Goal: Navigation & Orientation: Find specific page/section

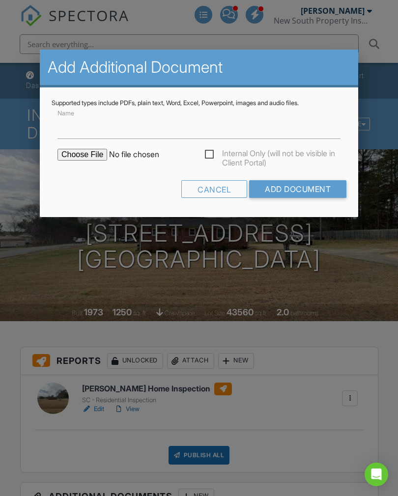
scroll to position [27, 0]
click at [365, 266] on div at bounding box center [199, 261] width 398 height 620
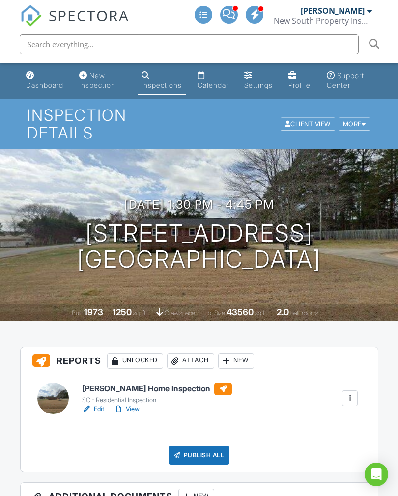
click at [131, 413] on link "View" at bounding box center [127, 409] width 26 height 10
click at [132, 411] on link "View" at bounding box center [127, 409] width 26 height 10
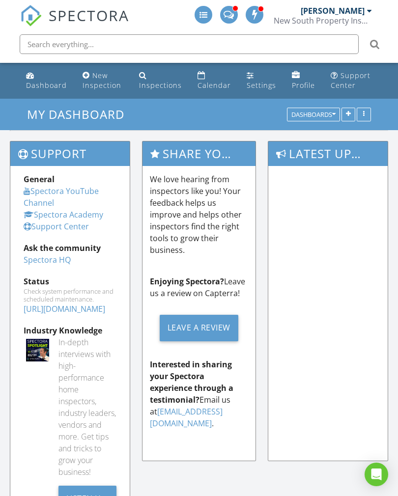
click at [45, 81] on div "Dashboard" at bounding box center [46, 84] width 41 height 9
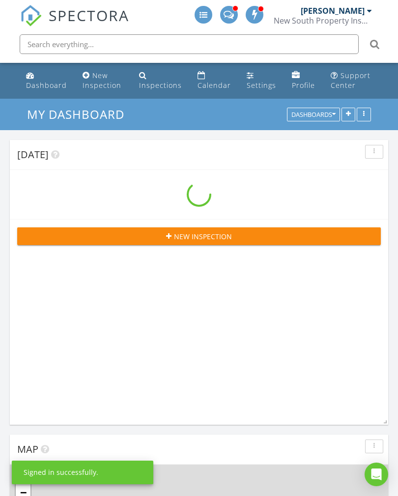
scroll to position [1483, 398]
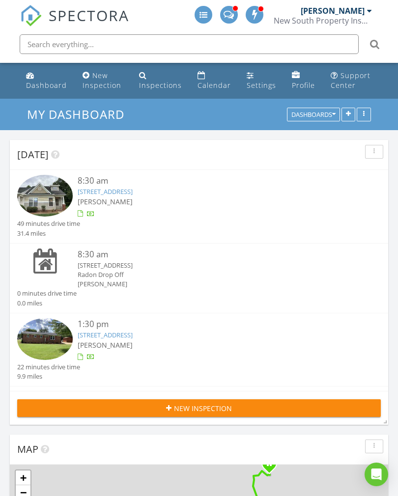
click at [161, 325] on div "1:30 pm" at bounding box center [214, 324] width 272 height 12
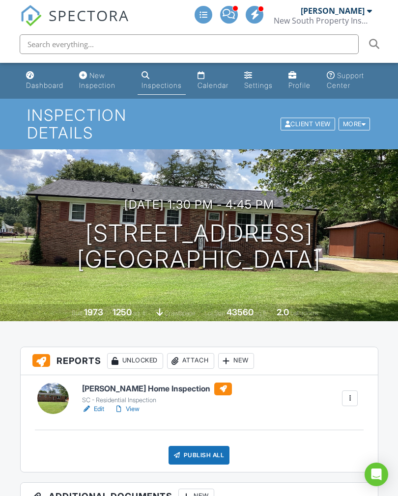
click at [132, 405] on link "View" at bounding box center [127, 409] width 26 height 10
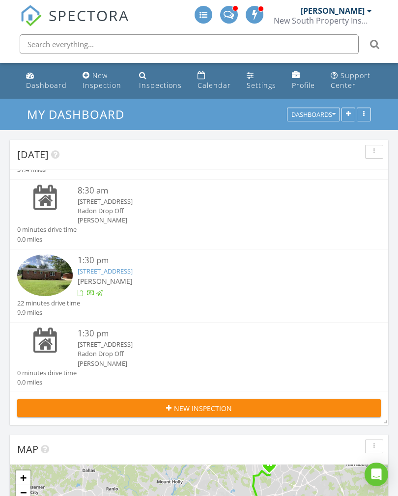
scroll to position [62, 0]
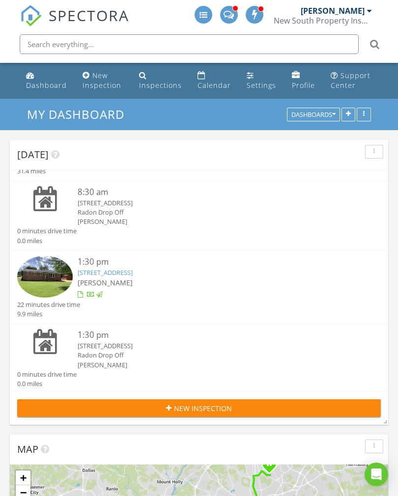
click at [208, 85] on div "Calendar" at bounding box center [213, 84] width 33 height 9
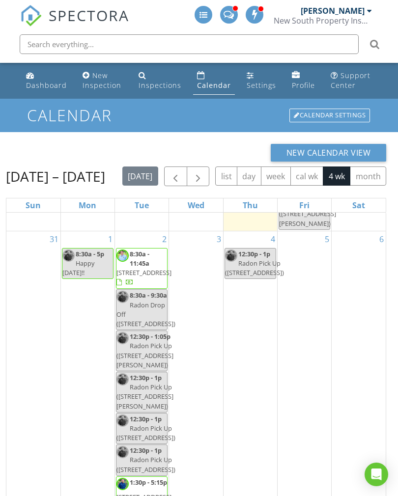
scroll to position [222, 0]
